Goal: Information Seeking & Learning: Learn about a topic

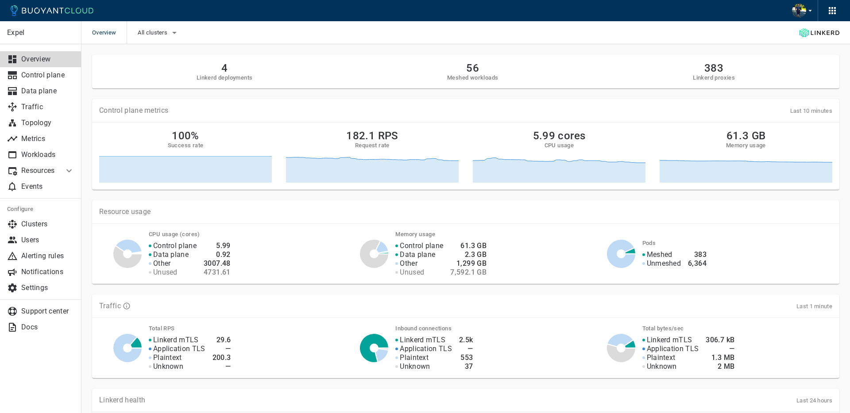
click at [49, 169] on p "Resources" at bounding box center [38, 170] width 35 height 9
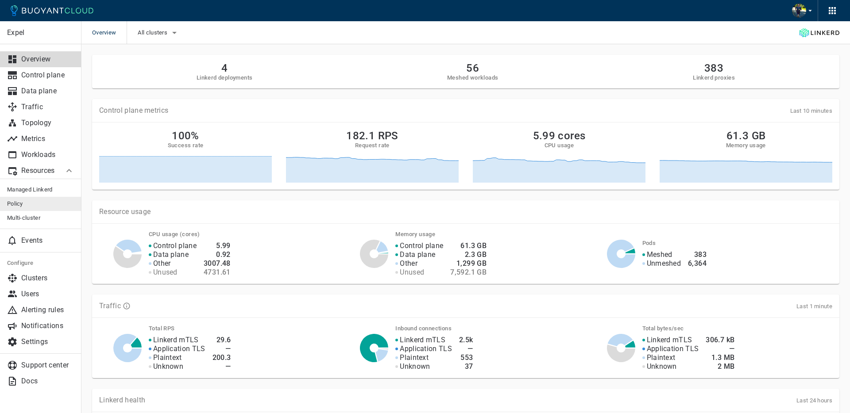
click at [38, 199] on link "Policy" at bounding box center [40, 204] width 81 height 14
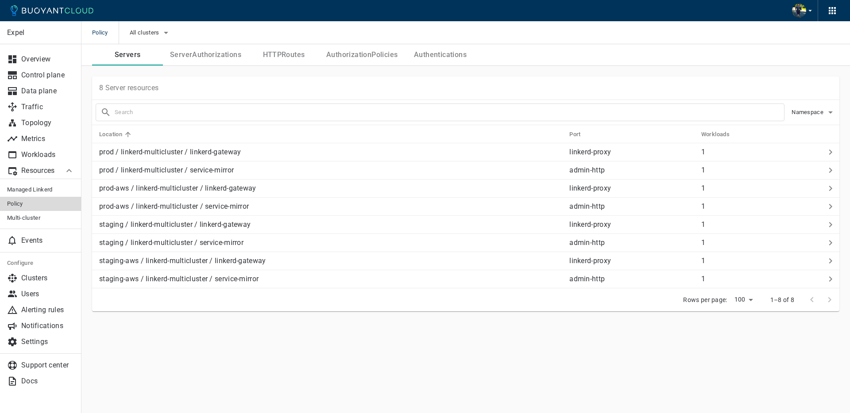
click at [348, 55] on button "AuthorizationPolicies" at bounding box center [361, 54] width 85 height 21
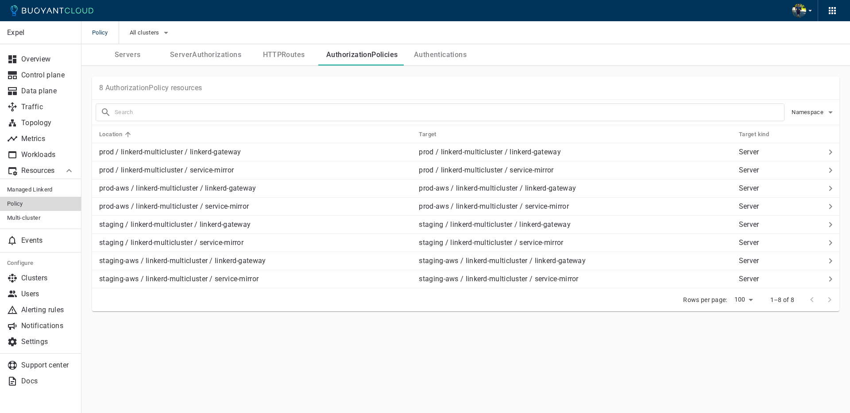
click at [424, 60] on button "Authentications" at bounding box center [440, 54] width 71 height 21
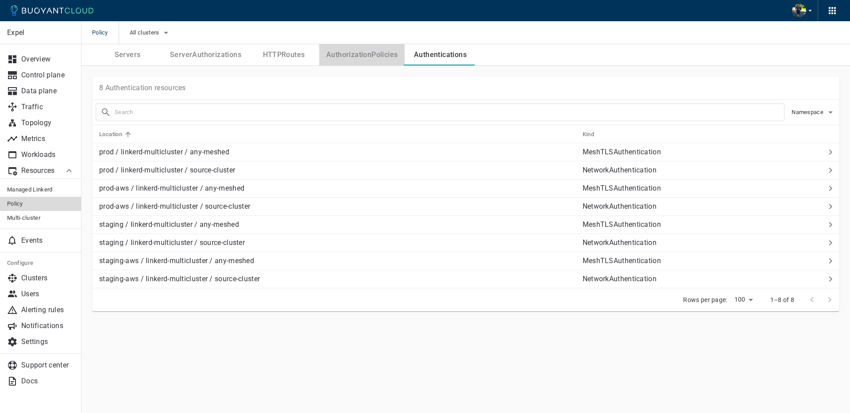
click at [370, 60] on button "AuthorizationPolicies" at bounding box center [361, 54] width 85 height 21
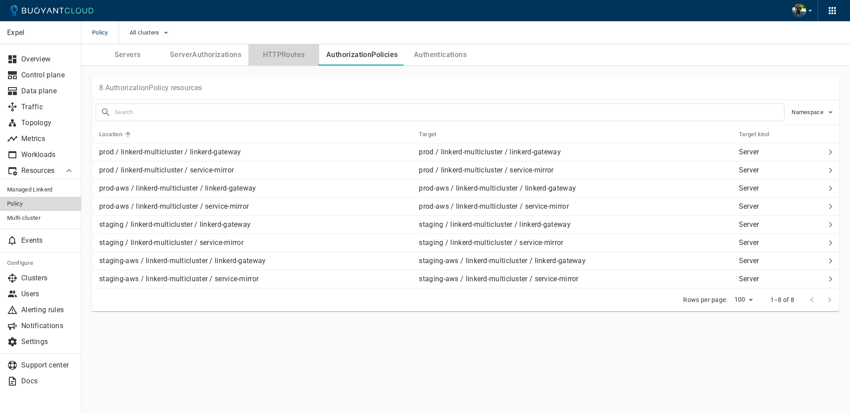
drag, startPoint x: 281, startPoint y: 59, endPoint x: 269, endPoint y: 58, distance: 11.5
click at [281, 59] on button "HTTPRoutes" at bounding box center [283, 54] width 71 height 21
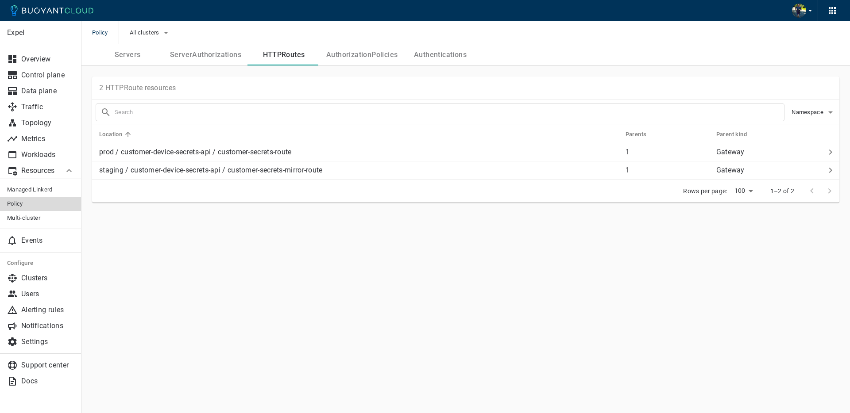
click at [209, 55] on button "ServerAuthorizations" at bounding box center [205, 54] width 85 height 21
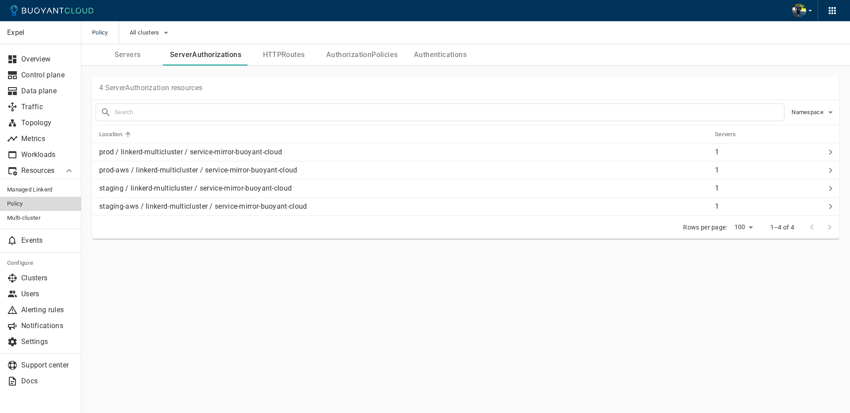
click at [117, 49] on button "Servers" at bounding box center [127, 54] width 71 height 21
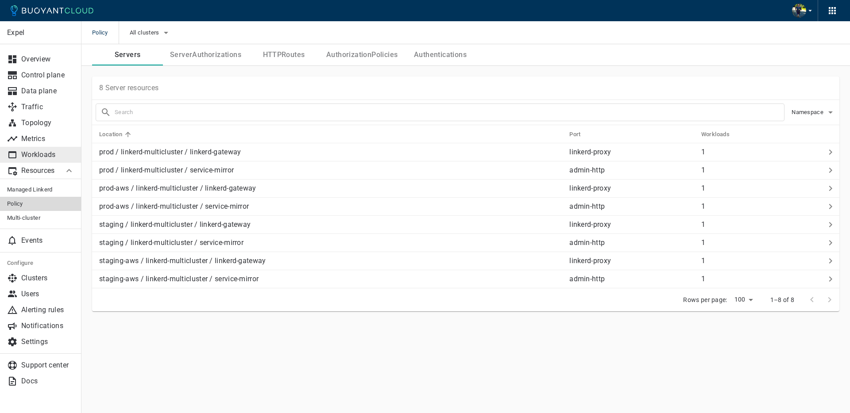
click at [25, 152] on p "Workloads" at bounding box center [47, 155] width 53 height 9
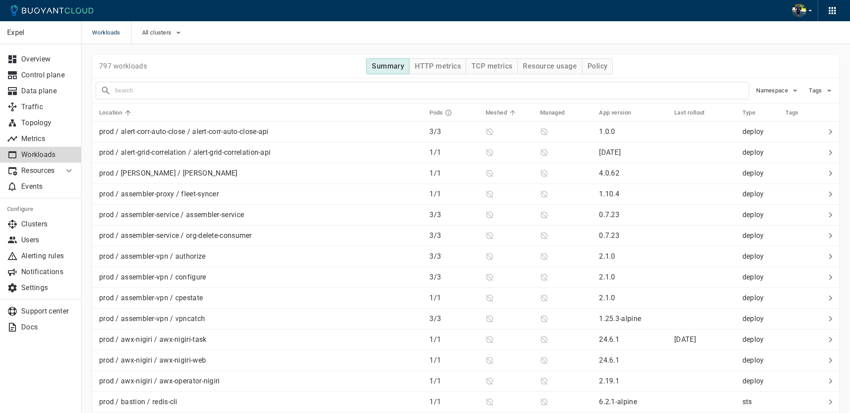
click at [493, 114] on h5 "Meshed" at bounding box center [496, 112] width 21 height 7
click at [494, 113] on h5 "Meshed" at bounding box center [496, 112] width 21 height 7
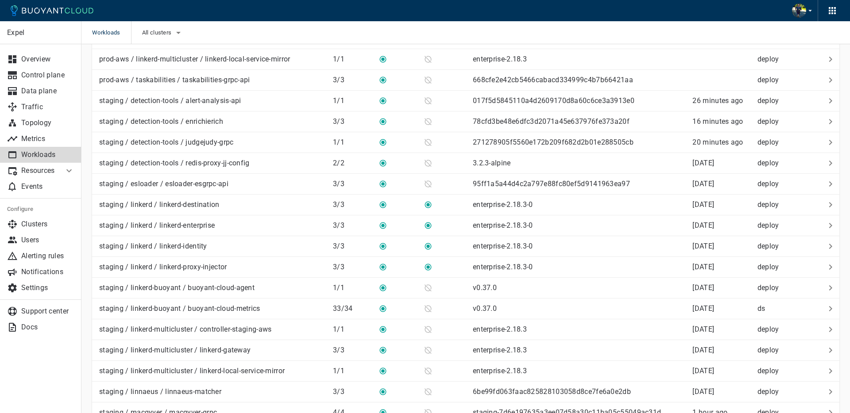
scroll to position [437, 0]
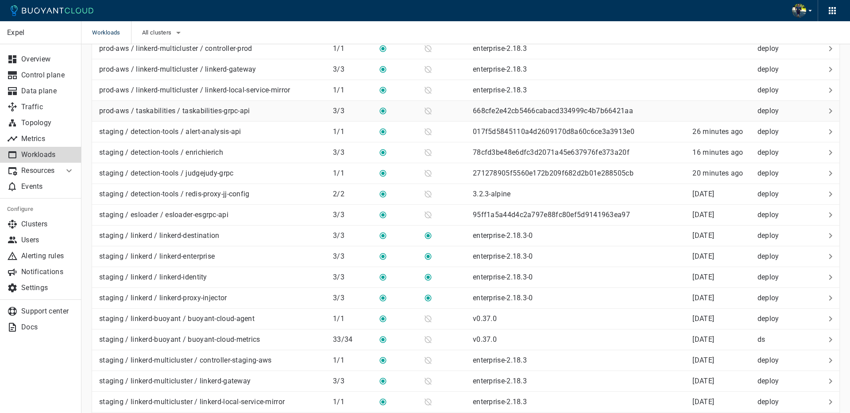
click at [223, 112] on p "prod-aws / taskabilities / taskabilities-grpc-api" at bounding box center [174, 111] width 151 height 9
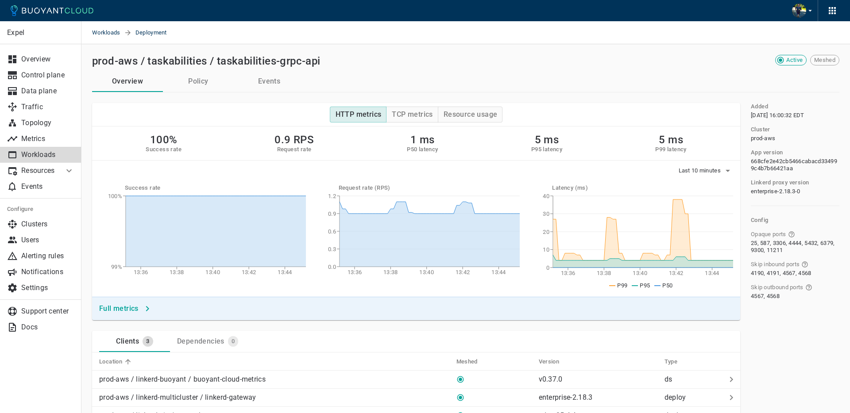
click at [203, 82] on button "Policy" at bounding box center [198, 81] width 71 height 21
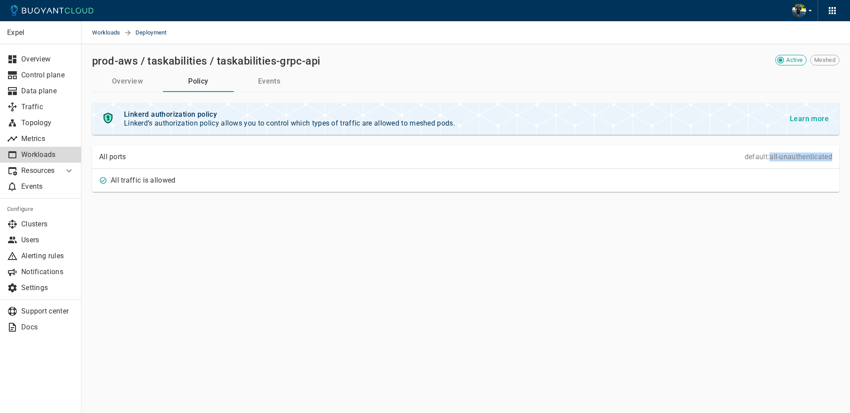
drag, startPoint x: 770, startPoint y: 157, endPoint x: 821, endPoint y: 201, distance: 66.8
click at [834, 158] on div "All ports default: all-unauthenticated" at bounding box center [465, 157] width 747 height 23
copy p "all-unauthenticated"
click at [798, 162] on div "All ports default: all-unauthenticated" at bounding box center [465, 157] width 747 height 23
click at [798, 159] on p "default: all-unauthenticated" at bounding box center [789, 157] width 88 height 9
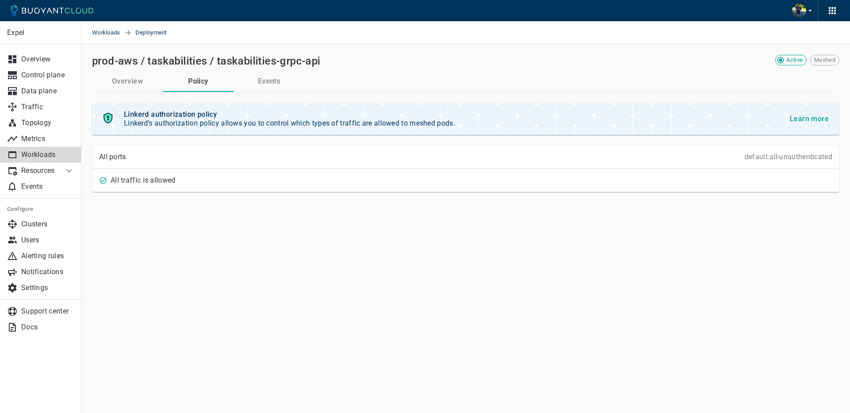
click at [805, 121] on h4 "Learn more" at bounding box center [809, 119] width 39 height 9
click at [40, 157] on p "Workloads" at bounding box center [47, 155] width 53 height 9
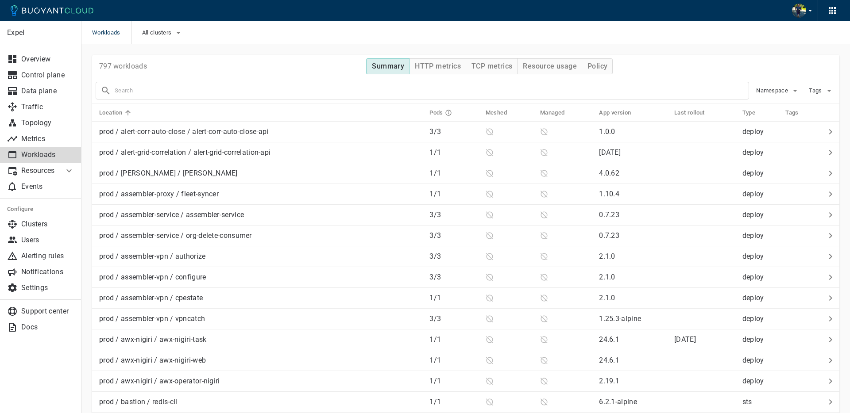
click at [792, 93] on icon "button" at bounding box center [795, 90] width 11 height 11
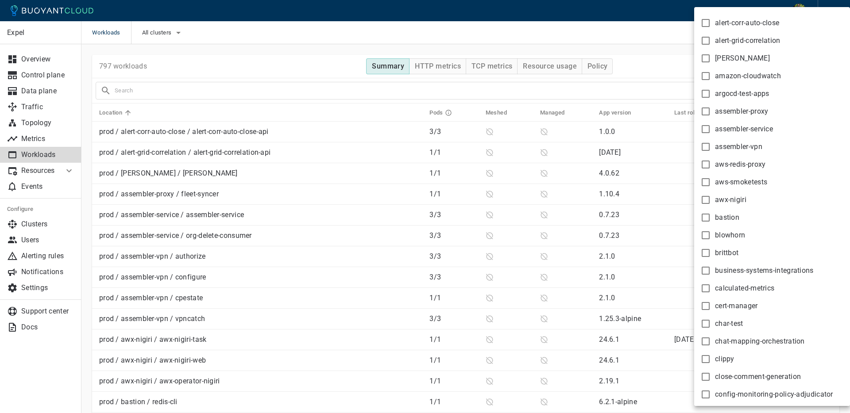
click at [636, 70] on div at bounding box center [425, 206] width 850 height 413
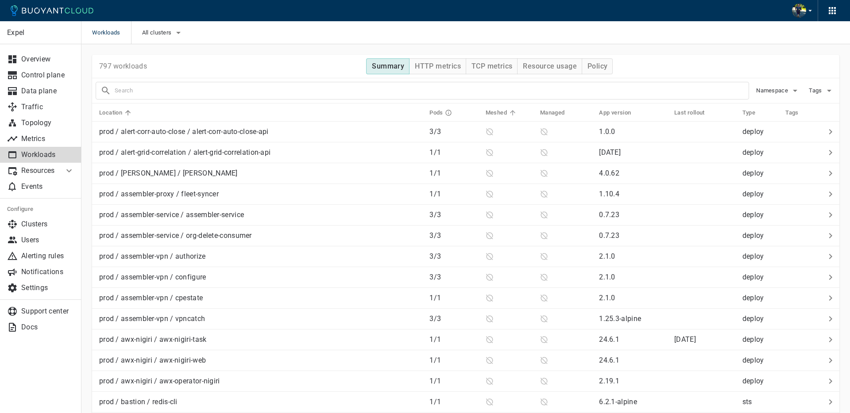
click at [491, 111] on h5 "Meshed" at bounding box center [496, 112] width 21 height 7
click at [509, 112] on span "Meshed" at bounding box center [502, 113] width 33 height 8
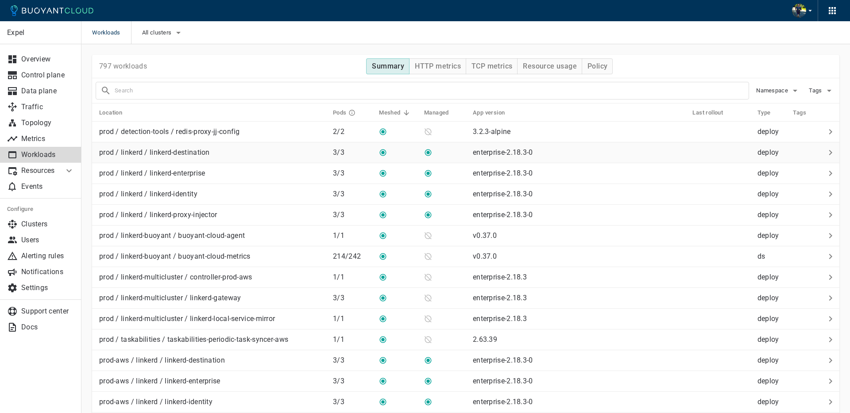
click at [261, 155] on div "prod / linkerd / linkerd-destination" at bounding box center [211, 151] width 230 height 12
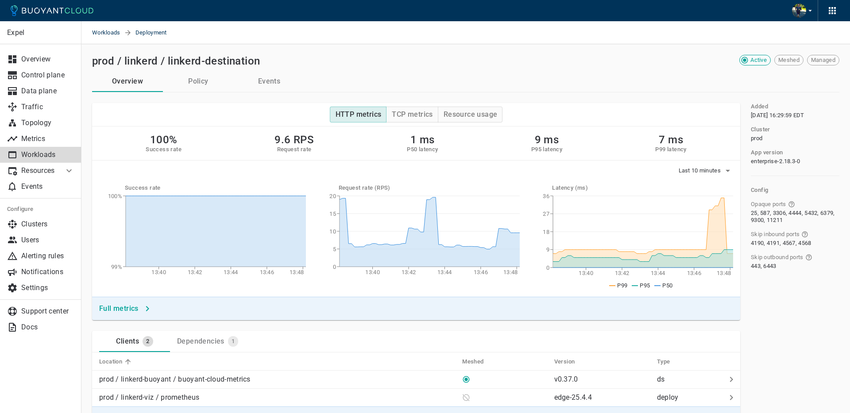
click at [206, 81] on button "Policy" at bounding box center [198, 81] width 71 height 21
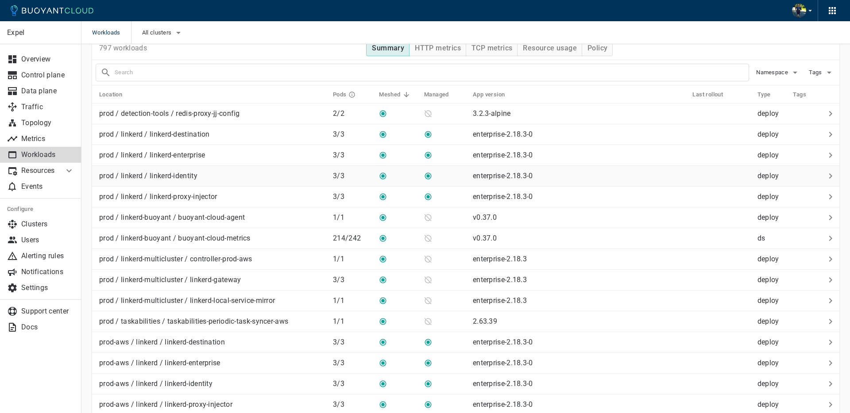
scroll to position [62, 0]
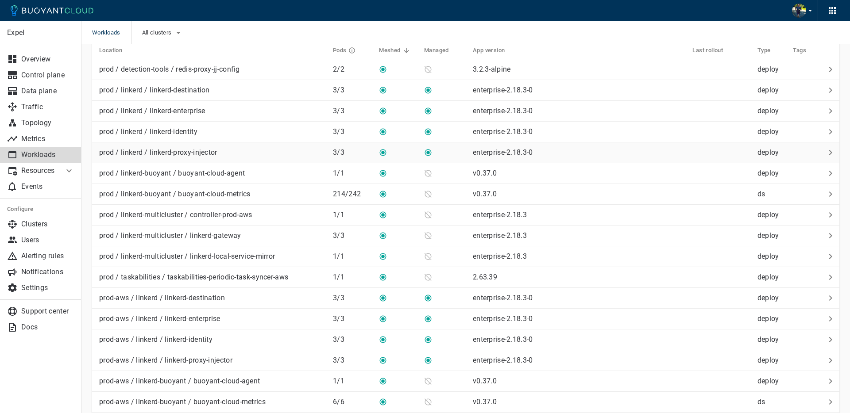
click at [232, 153] on div "prod / linkerd / linkerd-proxy-injector" at bounding box center [211, 151] width 230 height 12
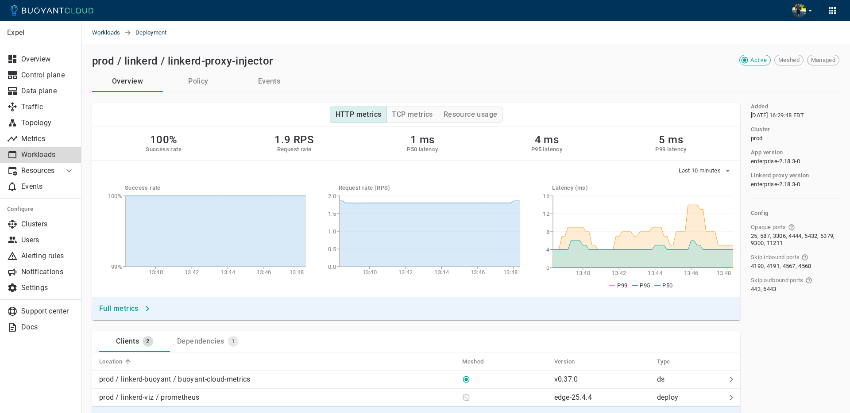
click at [192, 84] on button "Policy" at bounding box center [198, 81] width 71 height 21
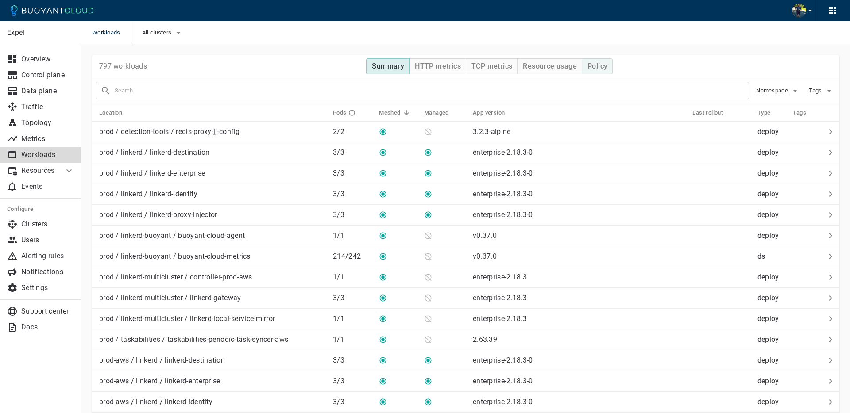
click at [585, 66] on button "Policy" at bounding box center [597, 66] width 31 height 16
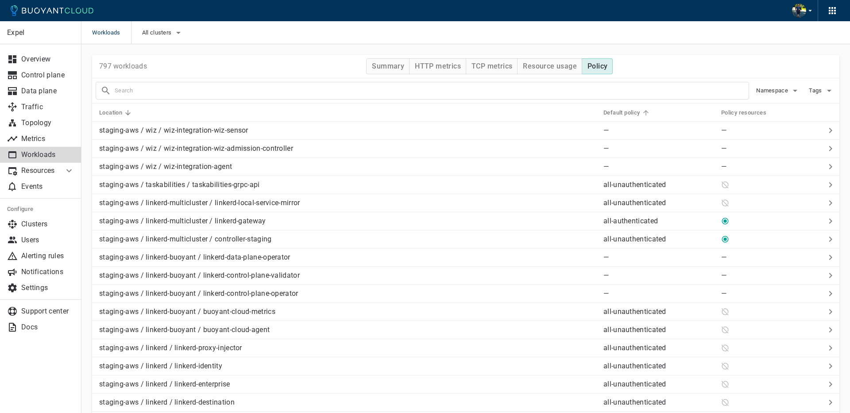
click at [650, 114] on icon at bounding box center [646, 113] width 8 height 8
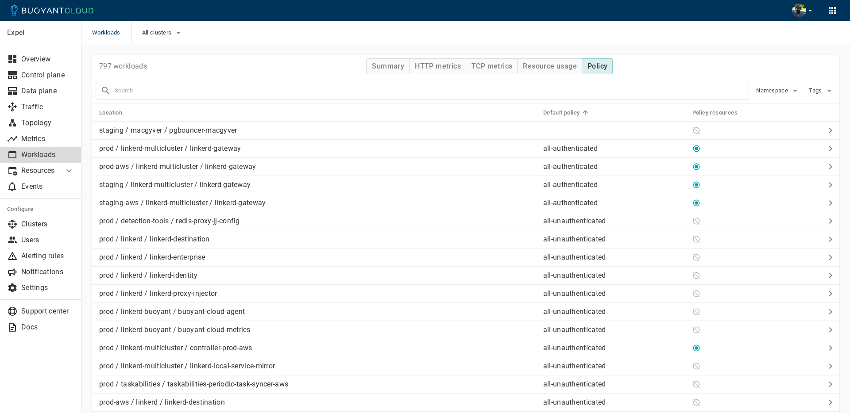
click at [585, 110] on icon at bounding box center [585, 113] width 8 height 8
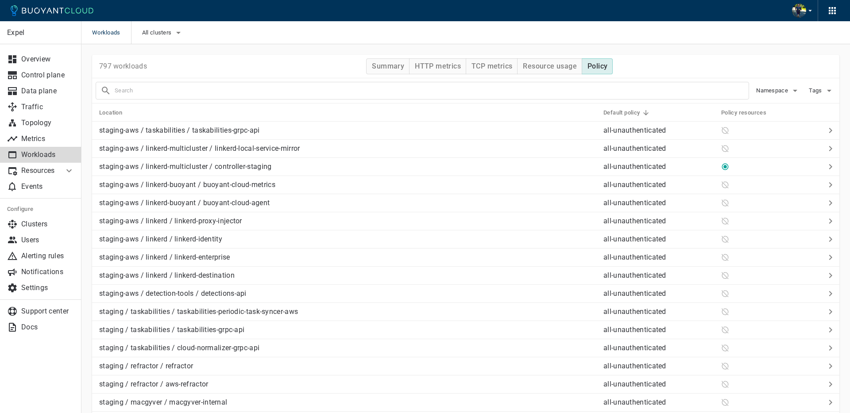
click at [646, 113] on icon at bounding box center [646, 113] width 8 height 8
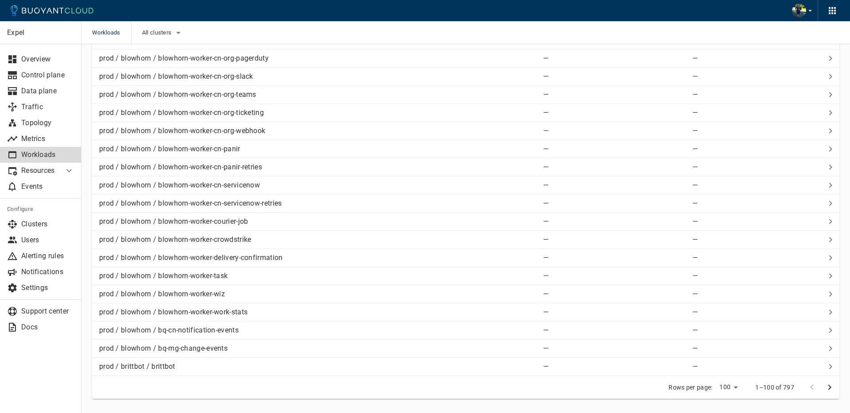
scroll to position [1582, 0]
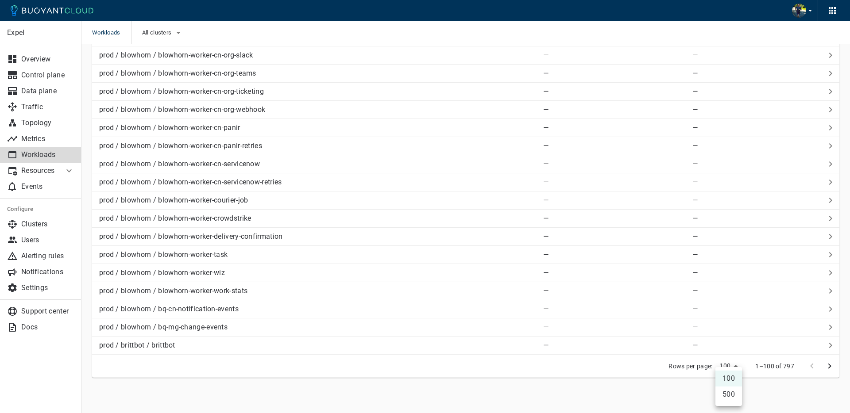
click at [731, 395] on li "500" at bounding box center [728, 395] width 27 height 16
type input "500"
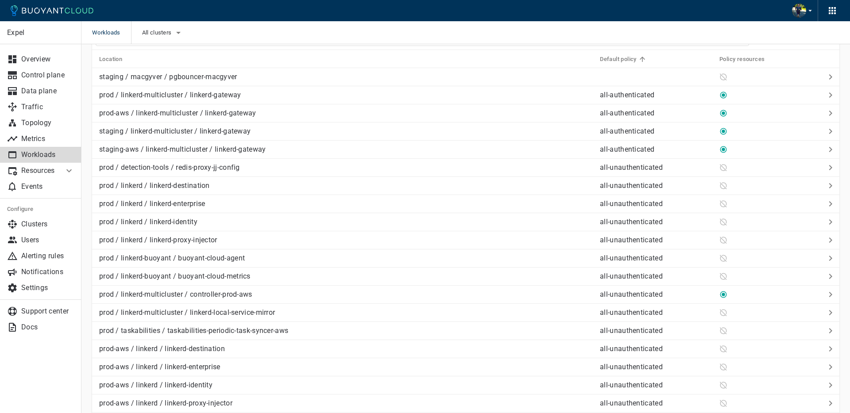
scroll to position [0, 0]
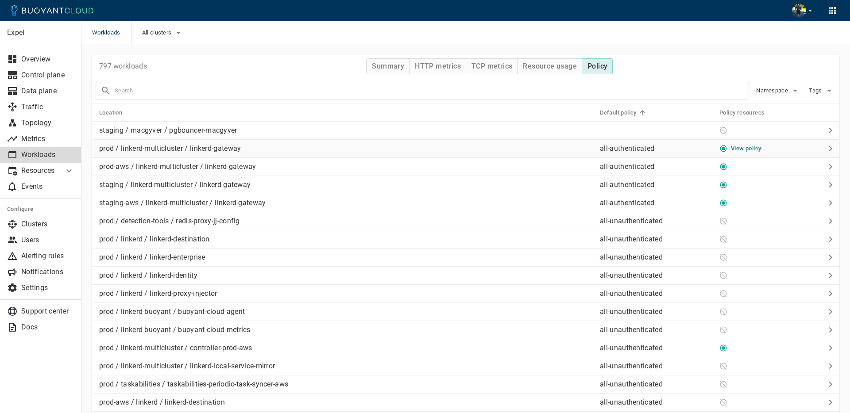
click at [744, 147] on link "View policy" at bounding box center [746, 148] width 30 height 7
